Goal: Information Seeking & Learning: Learn about a topic

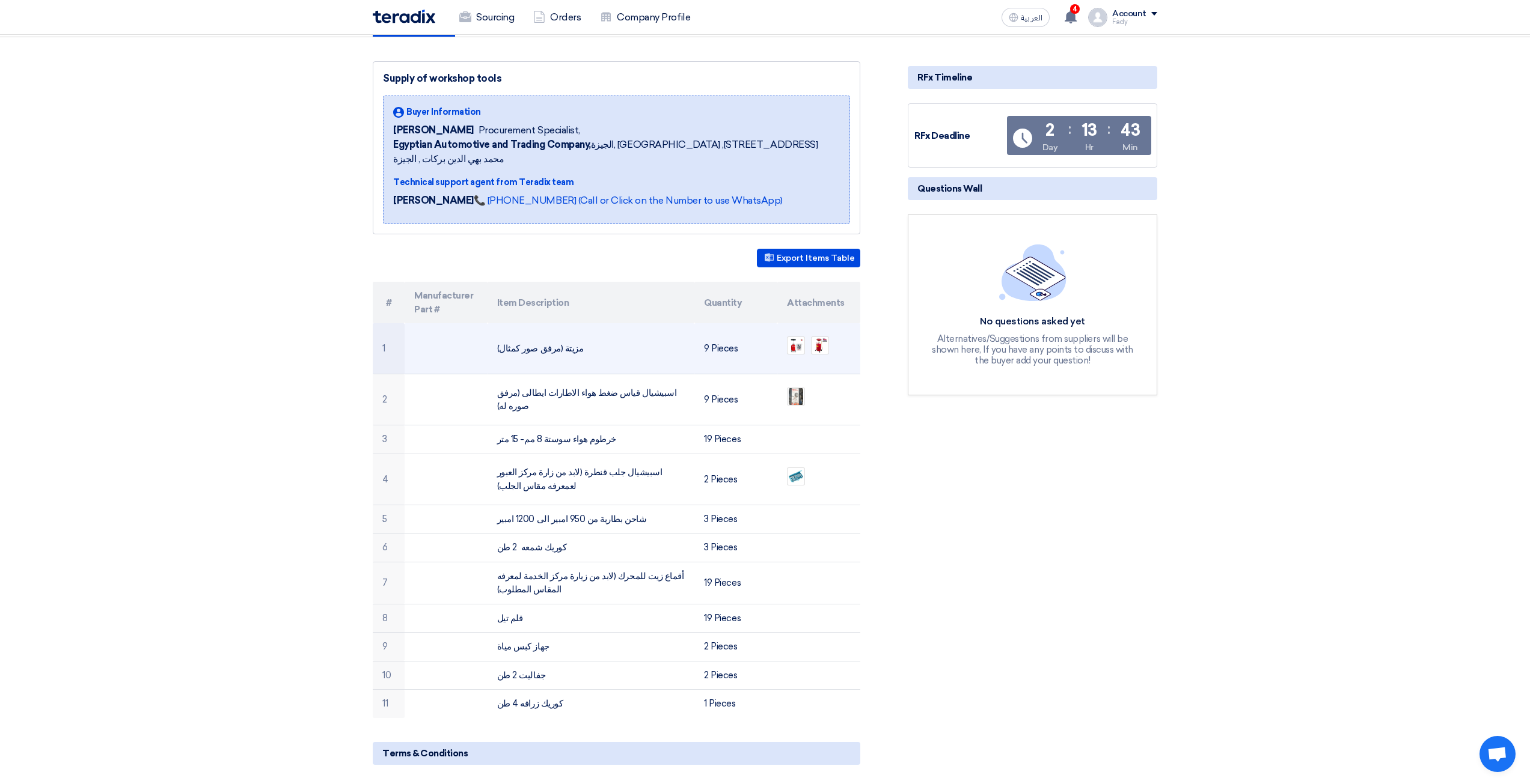
click at [546, 339] on td "مزيتة (مرفق صور كمثال)" at bounding box center [591, 348] width 207 height 51
click at [547, 339] on td "مزيتة (مرفق صور كمثال)" at bounding box center [591, 348] width 207 height 51
click at [576, 328] on td "مزيتة (مرفق صور كمثال)" at bounding box center [591, 348] width 207 height 51
click at [816, 337] on img at bounding box center [820, 345] width 17 height 17
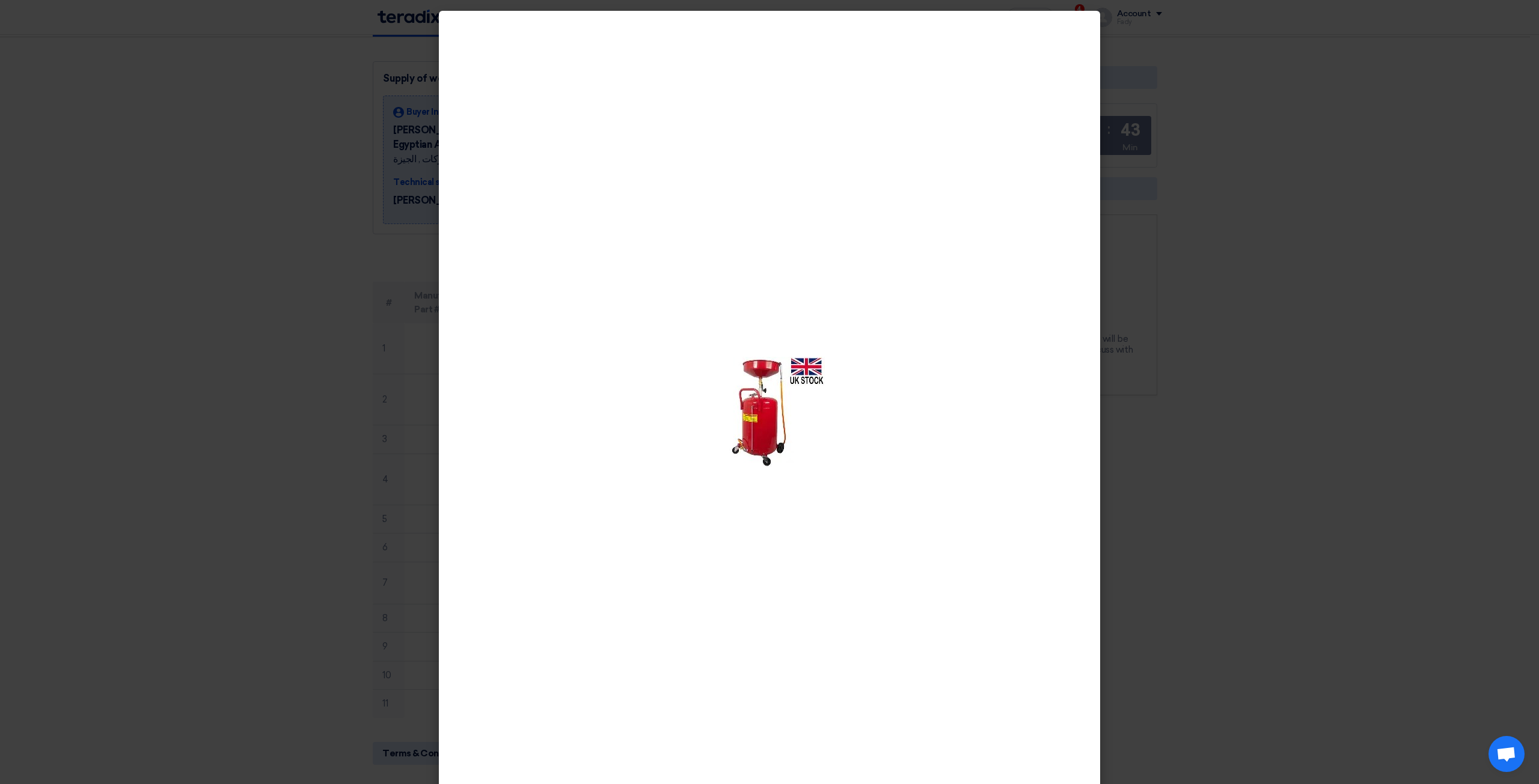
click at [754, 395] on img at bounding box center [769, 412] width 110 height 110
click at [1302, 454] on modal-container at bounding box center [769, 392] width 1539 height 784
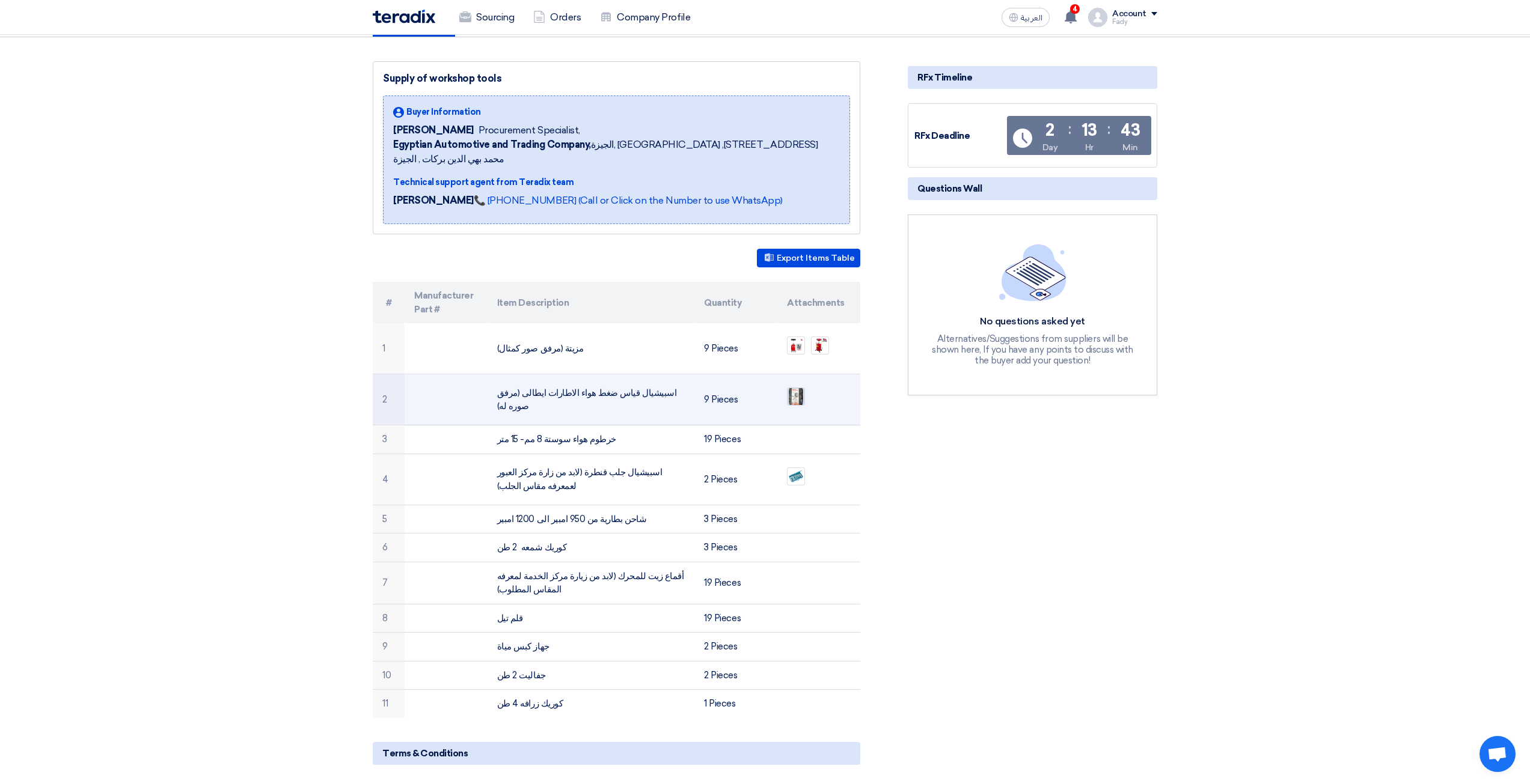
click at [801, 386] on img at bounding box center [796, 396] width 17 height 22
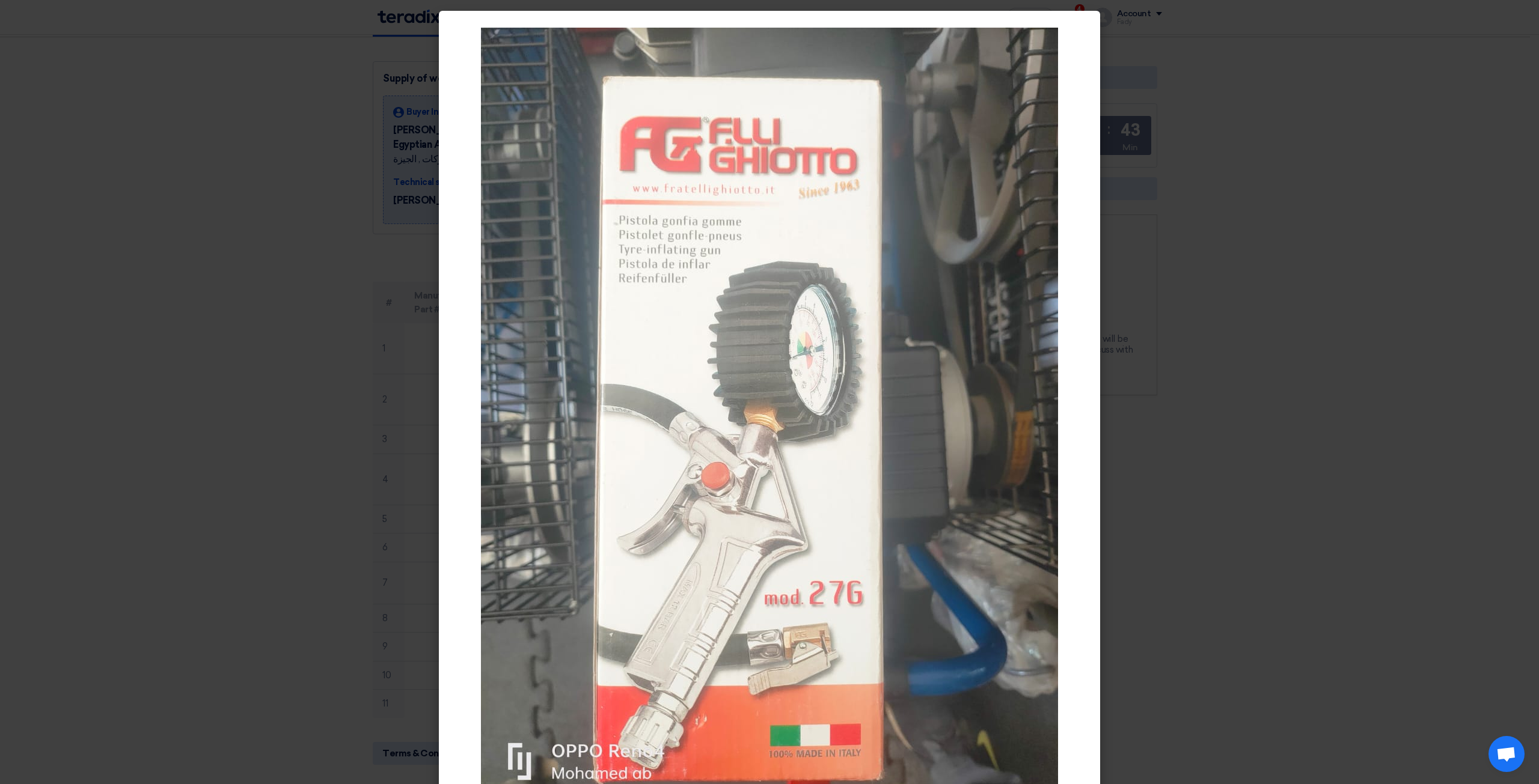
click at [1281, 560] on modal-container at bounding box center [769, 392] width 1539 height 784
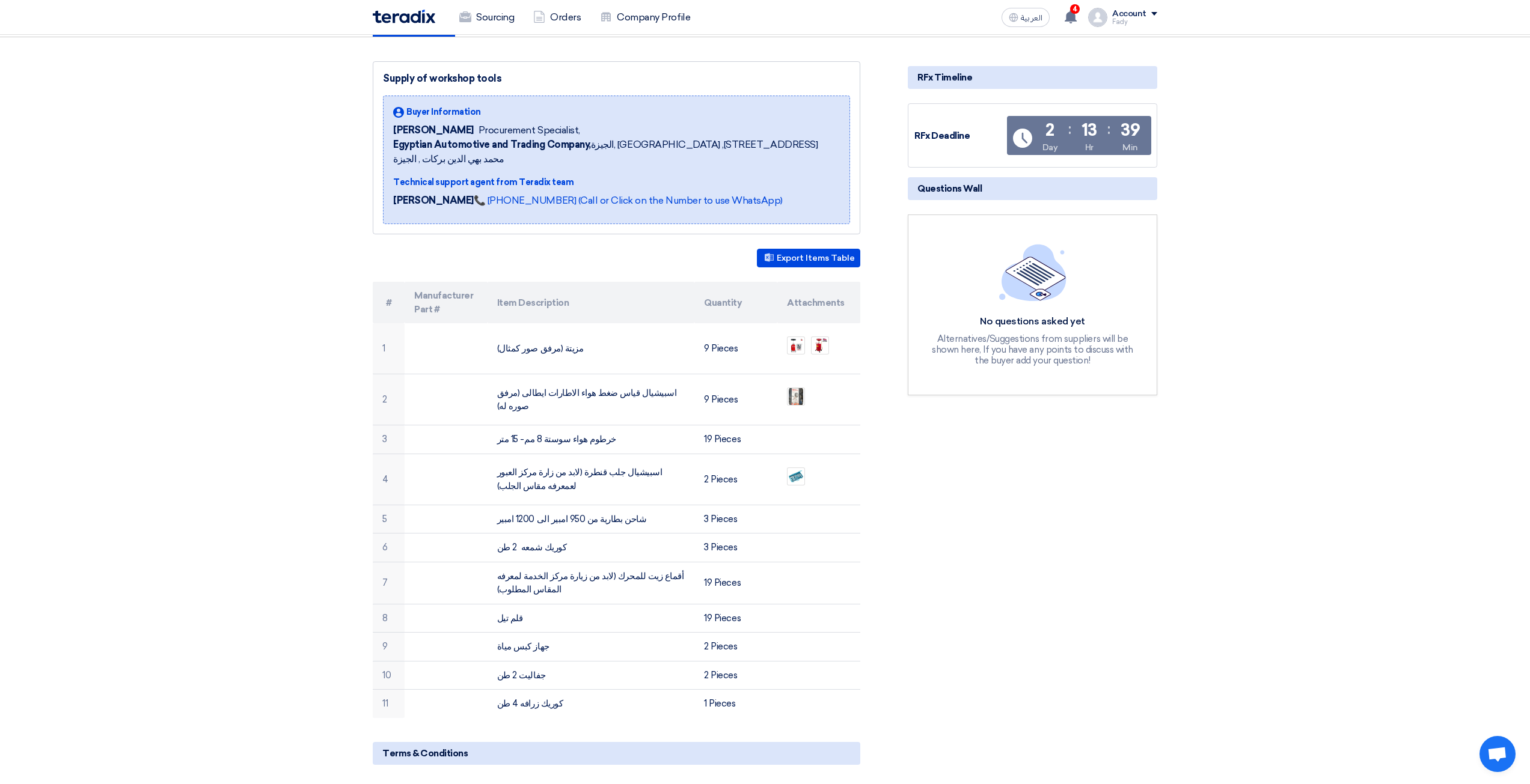
drag, startPoint x: 343, startPoint y: 14, endPoint x: 347, endPoint y: 5, distance: 9.8
click at [790, 386] on img at bounding box center [796, 396] width 17 height 22
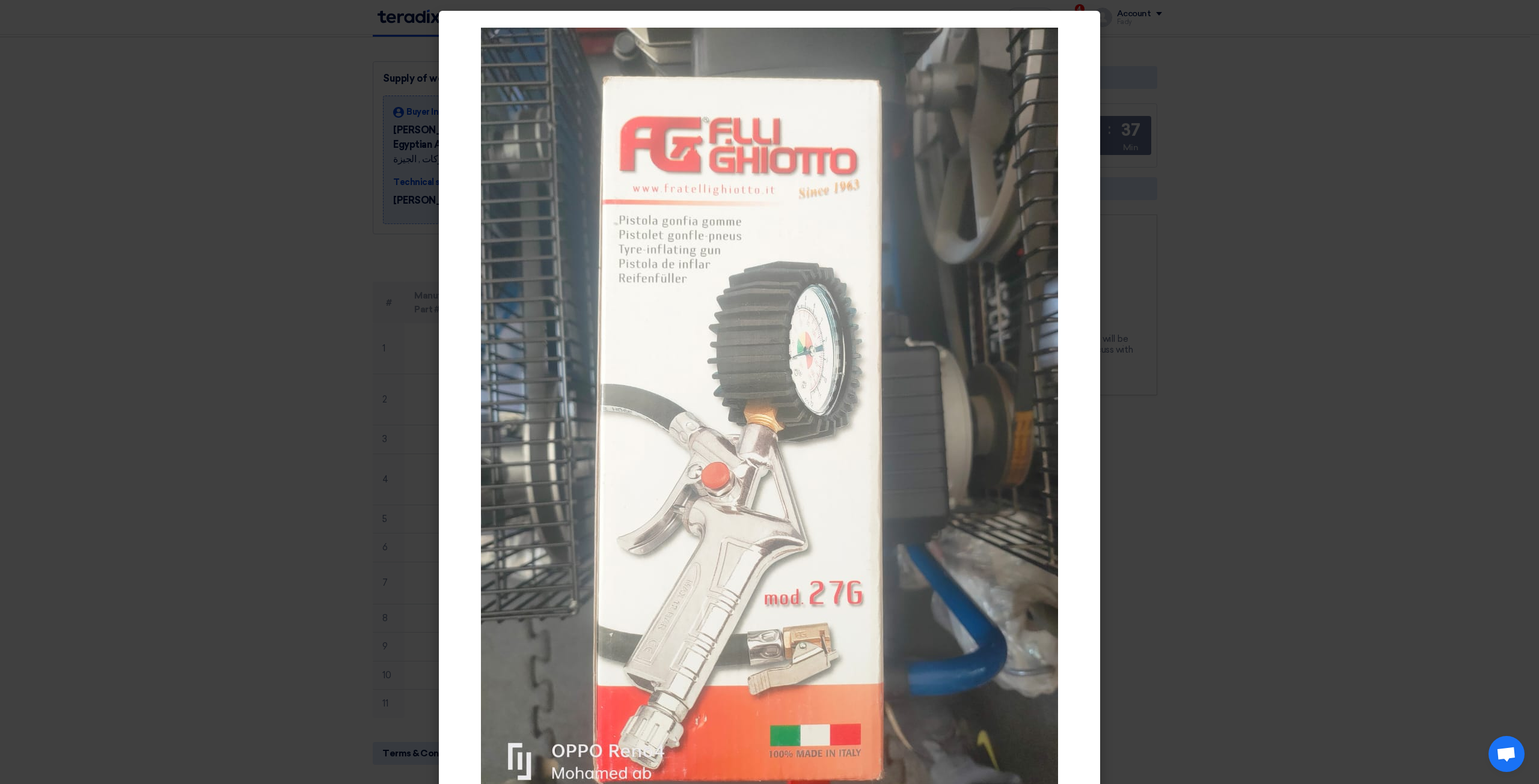
click at [326, 144] on modal-container at bounding box center [769, 392] width 1539 height 784
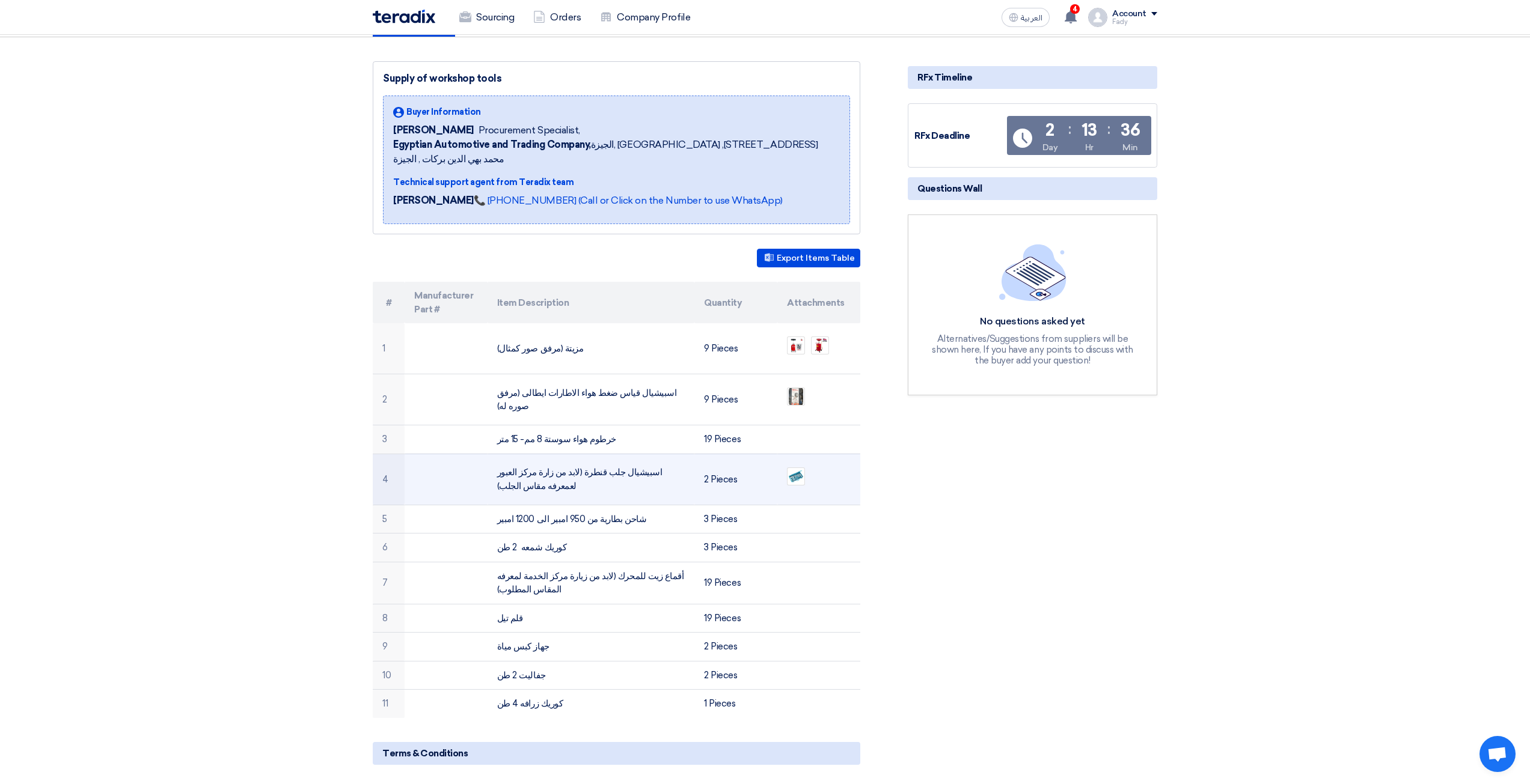
click at [811, 462] on ul at bounding box center [819, 476] width 63 height 30
click at [809, 462] on ul at bounding box center [819, 476] width 63 height 30
click at [799, 468] on img at bounding box center [796, 476] width 17 height 15
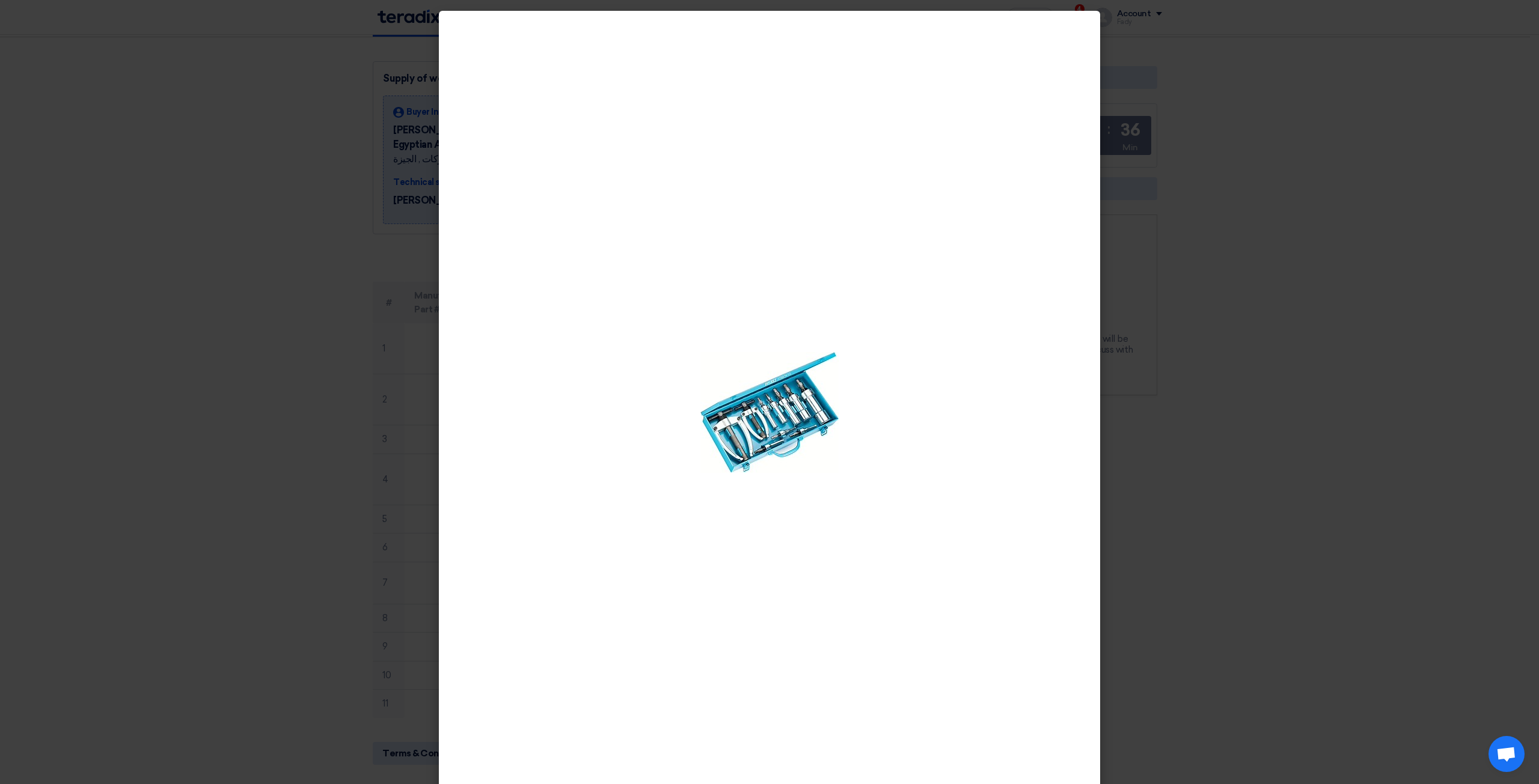
click at [1174, 494] on modal-container at bounding box center [769, 392] width 1539 height 784
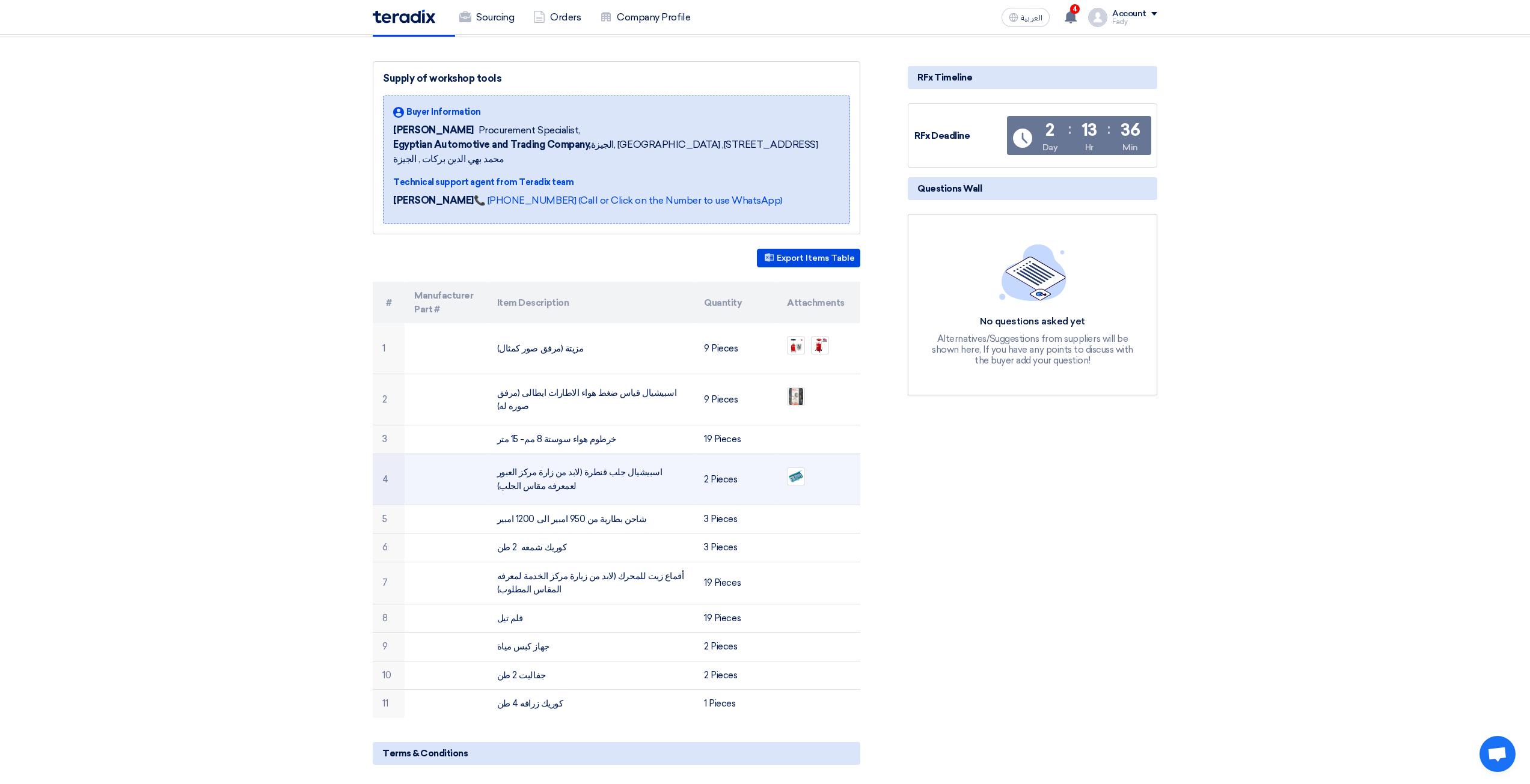
click at [808, 463] on ul at bounding box center [819, 476] width 63 height 30
click at [804, 468] on img at bounding box center [796, 476] width 17 height 15
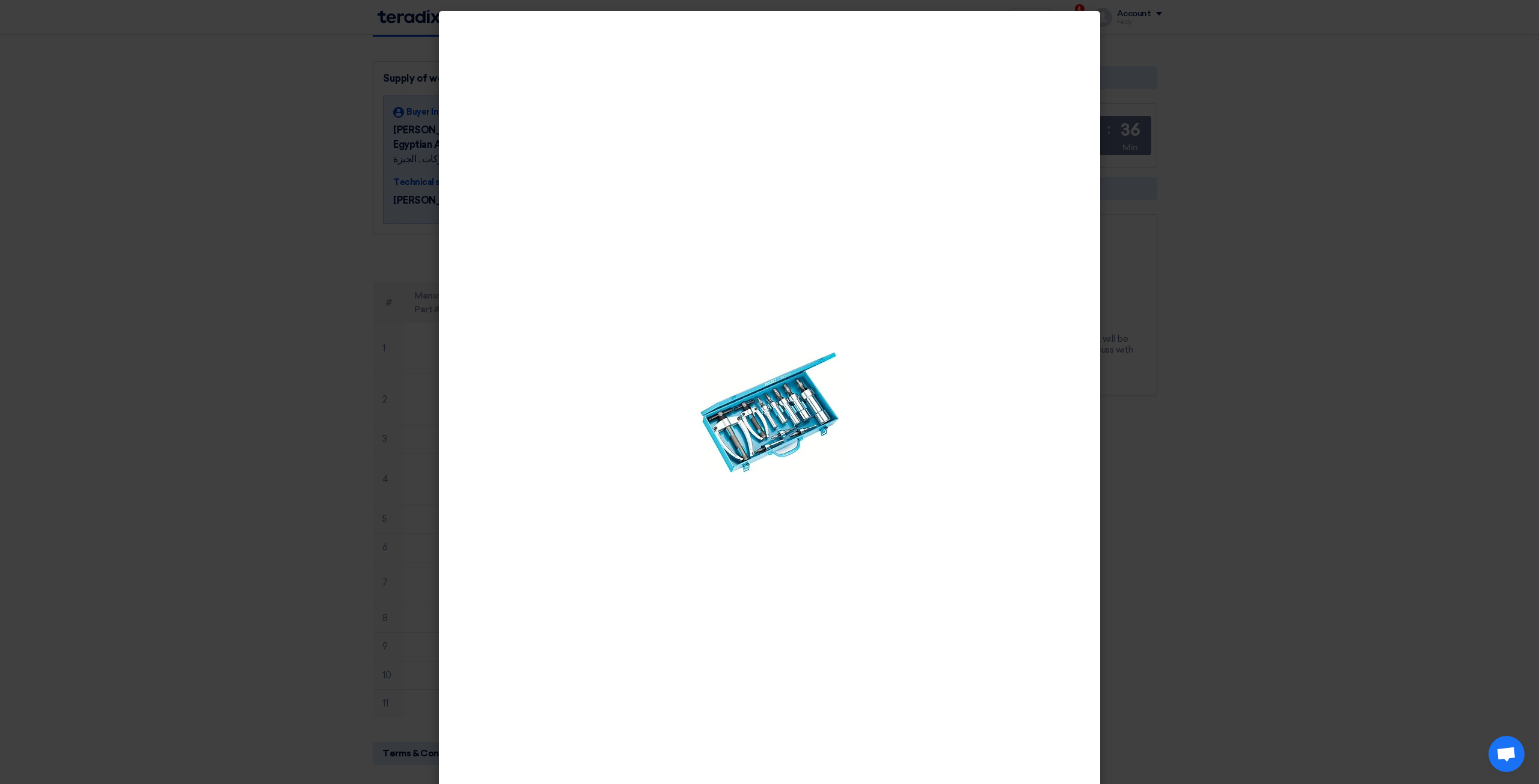
click at [1154, 466] on modal-container at bounding box center [769, 392] width 1539 height 784
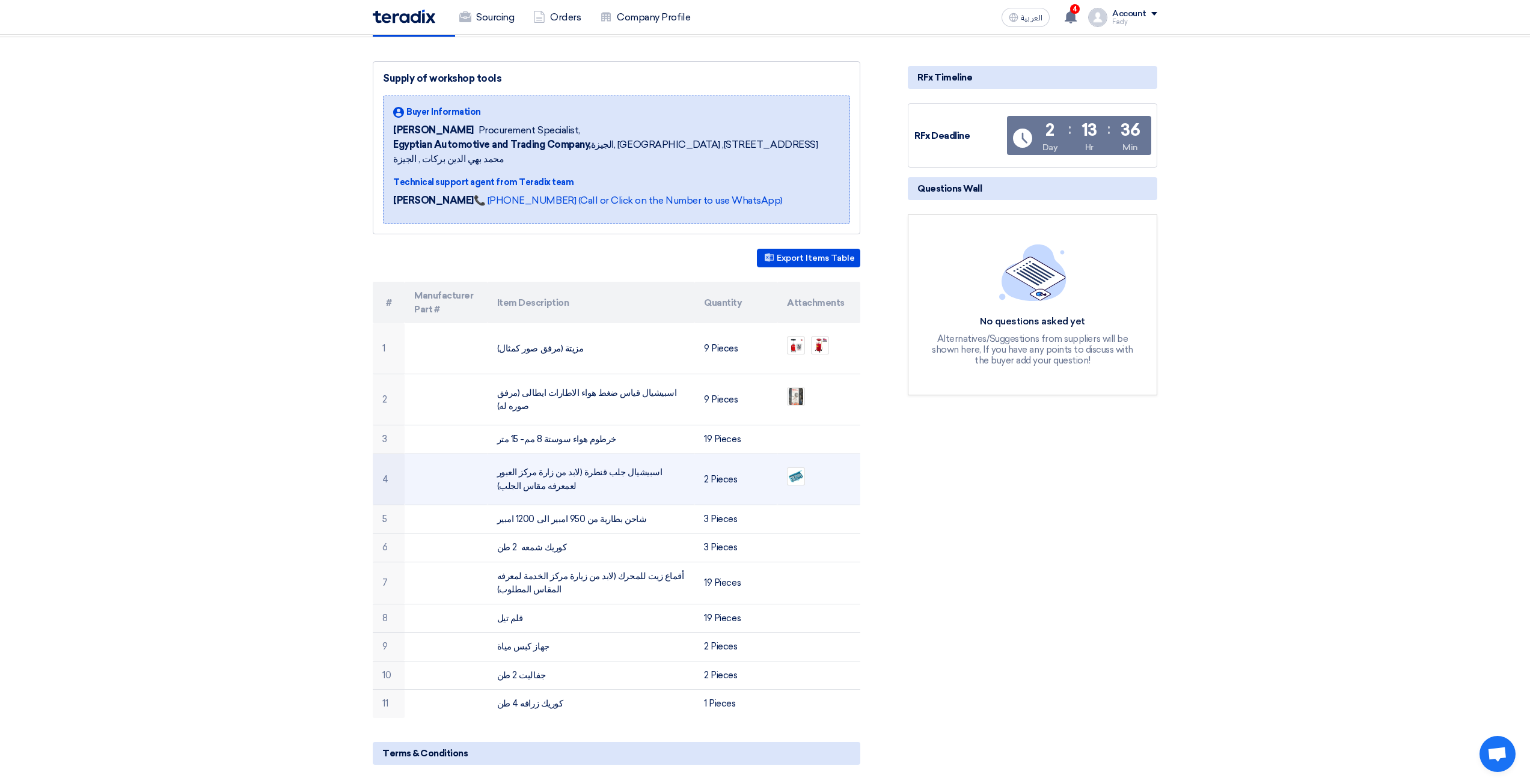
click at [644, 461] on td "اسبيشيال جلب قنطرة (لابد من زارة مركز العبور لعمعرفه مقاس الجلب)" at bounding box center [591, 479] width 207 height 51
click at [654, 454] on td "اسبيشيال جلب قنطرة (لابد من زارة مركز العبور لعمعرفه مقاس الجلب)" at bounding box center [591, 479] width 207 height 51
click at [655, 459] on td "اسبيشيال جلب قنطرة (لابد من زارة مركز العبور لعمعرفه مقاس الجلب)" at bounding box center [591, 479] width 207 height 51
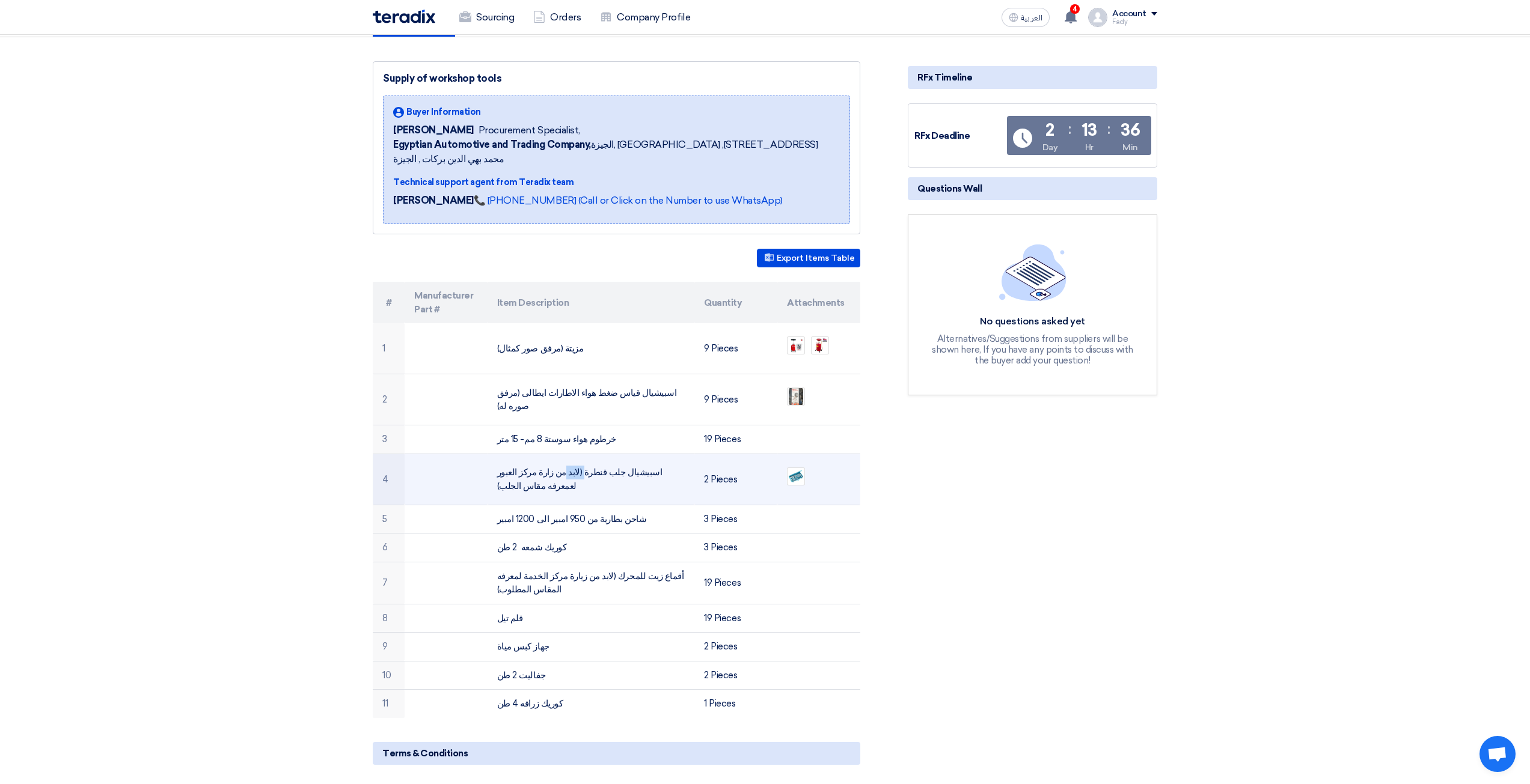
drag, startPoint x: 675, startPoint y: 457, endPoint x: 642, endPoint y: 463, distance: 33.5
click at [651, 461] on td "اسبيشيال جلب قنطرة (لابد من زارة مركز العبور لعمعرفه مقاس الجلب)" at bounding box center [591, 479] width 207 height 51
click at [635, 463] on td "اسبيشيال جلب قنطرة (لابد من زارة مركز العبور لعمعرفه مقاس الجلب)" at bounding box center [591, 479] width 207 height 51
drag, startPoint x: 616, startPoint y: 459, endPoint x: 678, endPoint y: 455, distance: 62.1
click at [678, 455] on td "اسبيشيال جلب قنطرة (لابد من زارة مركز العبور لعمعرفه مقاس الجلب)" at bounding box center [591, 479] width 207 height 51
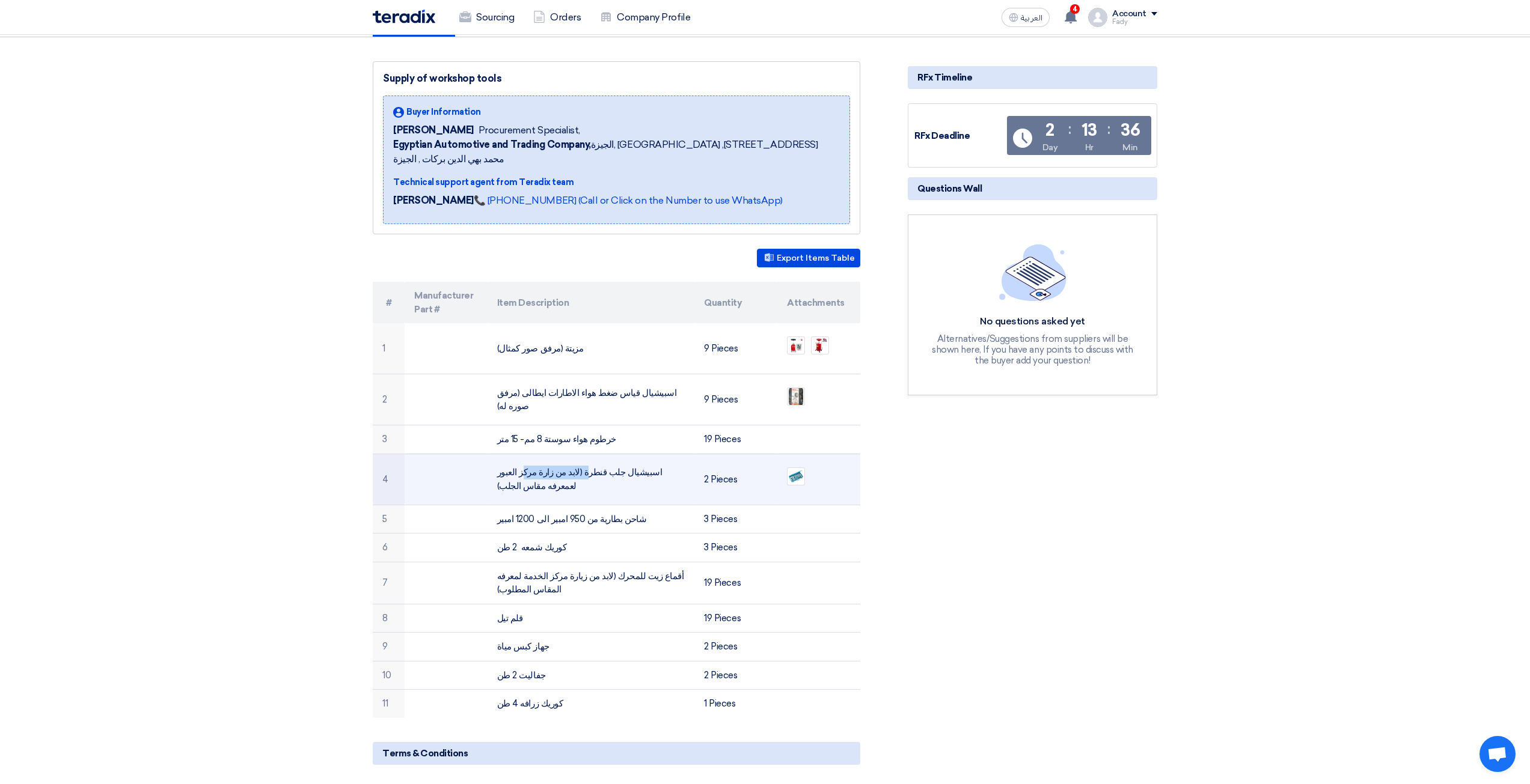
copy td "اسبيشيال جلب قنطرة"
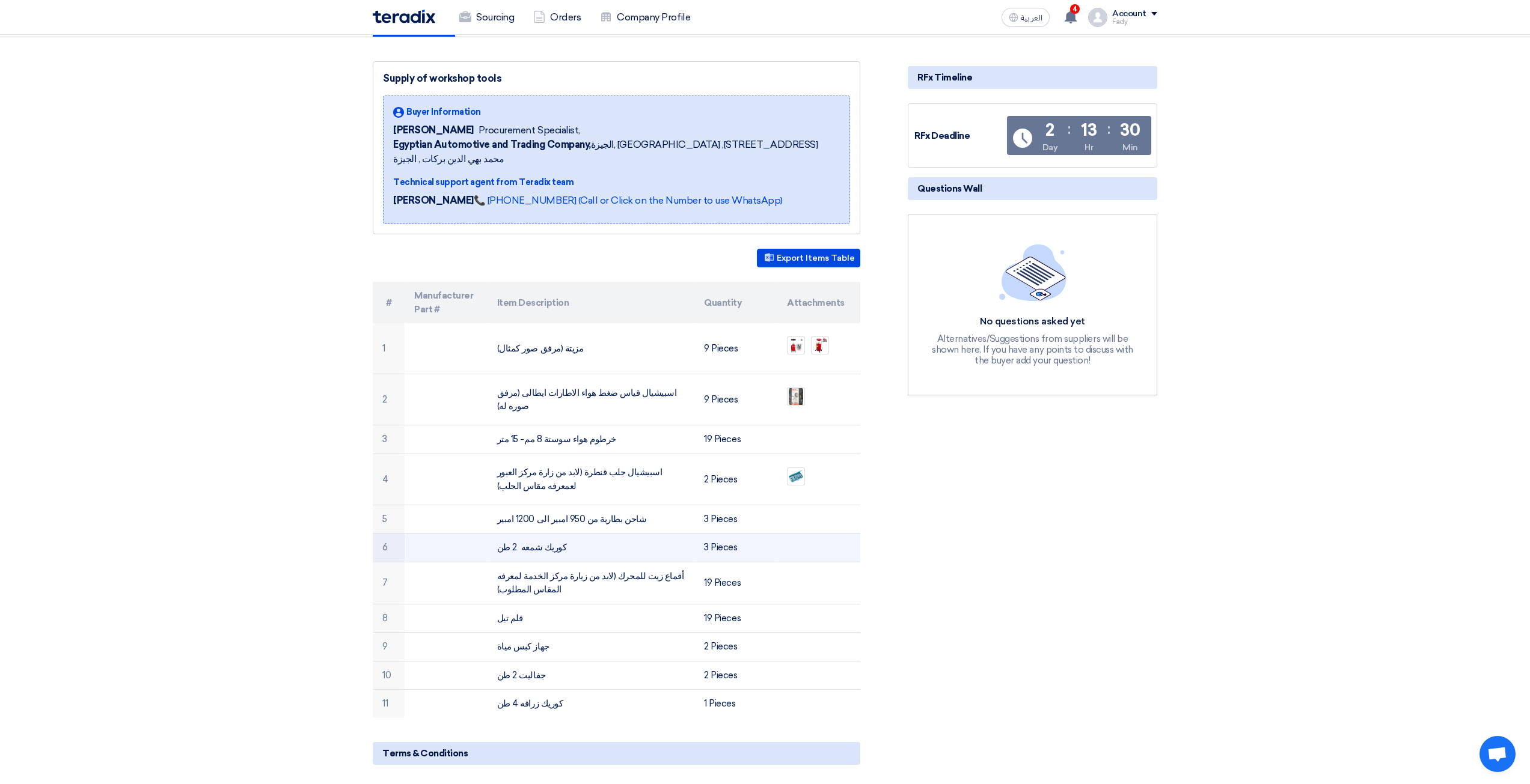
click at [509, 535] on td "كوريك شمعه 2 طن" at bounding box center [591, 548] width 207 height 29
